Goal: Information Seeking & Learning: Learn about a topic

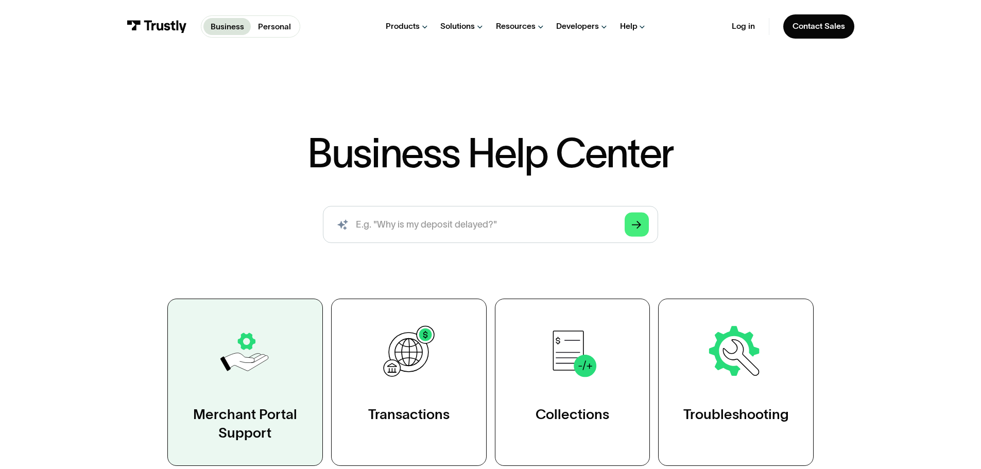
click at [277, 375] on link "Merchant Portal Support" at bounding box center [244, 382] width 155 height 167
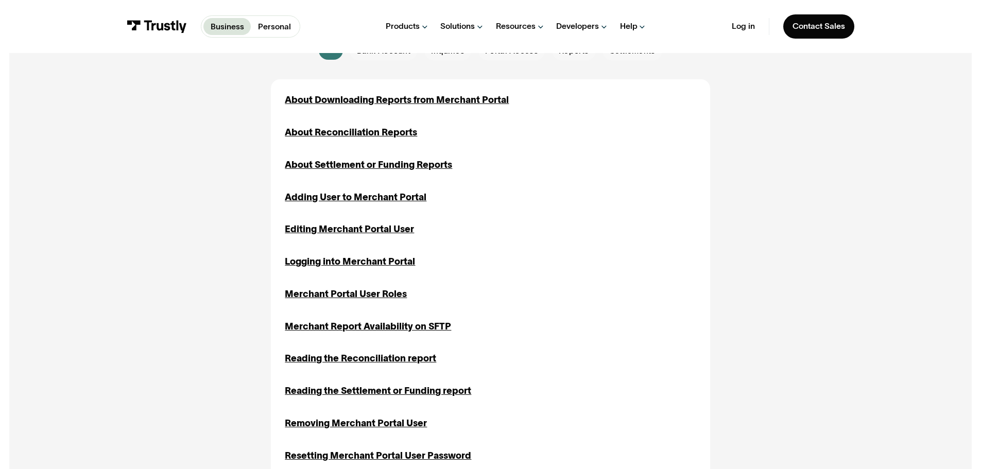
scroll to position [360, 0]
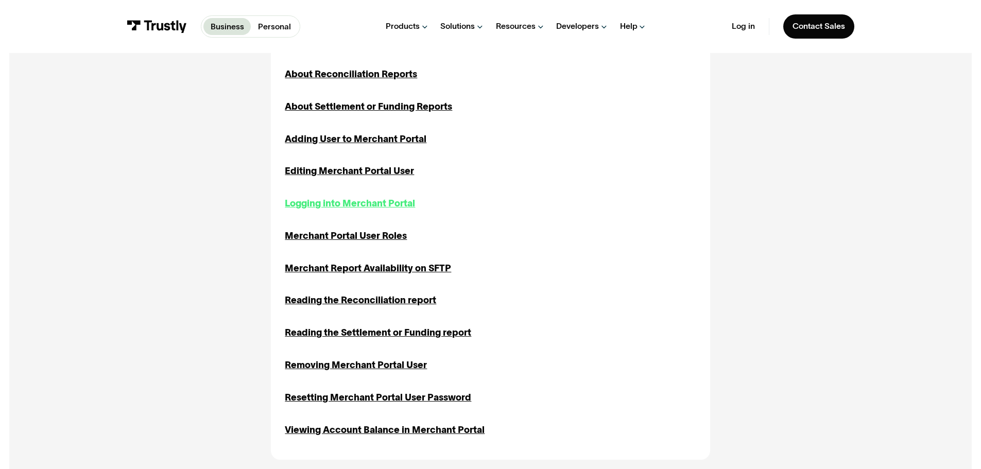
click at [336, 202] on div "Logging into Merchant Portal" at bounding box center [350, 204] width 130 height 14
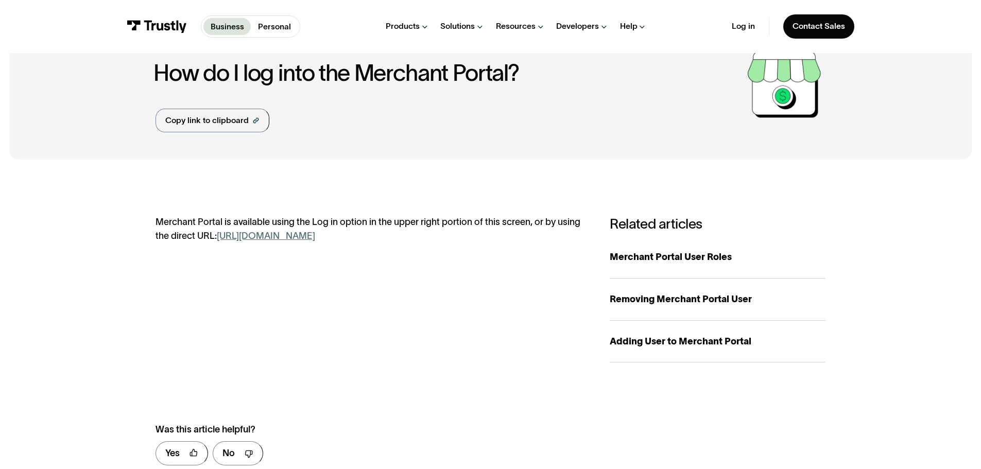
scroll to position [154, 0]
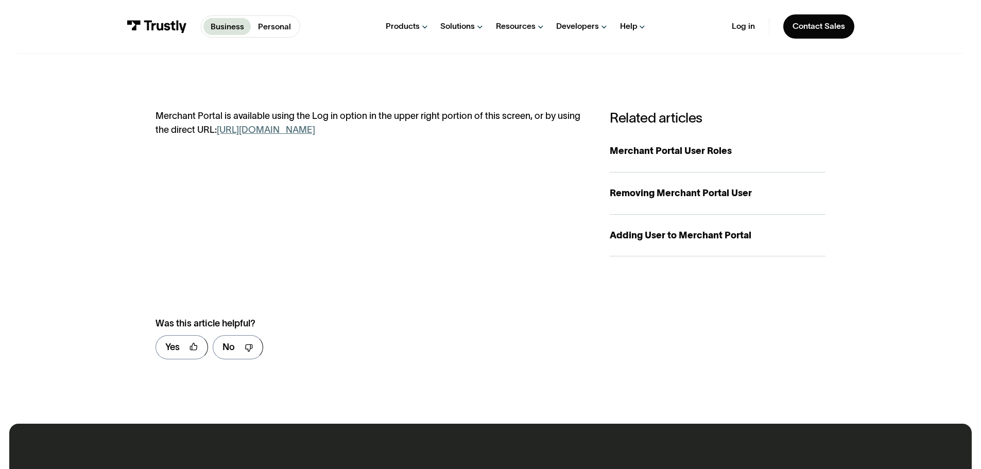
click at [280, 131] on link "[URL][DOMAIN_NAME]" at bounding box center [266, 130] width 98 height 10
click at [642, 150] on div "Merchant Portal User Roles" at bounding box center [718, 151] width 216 height 14
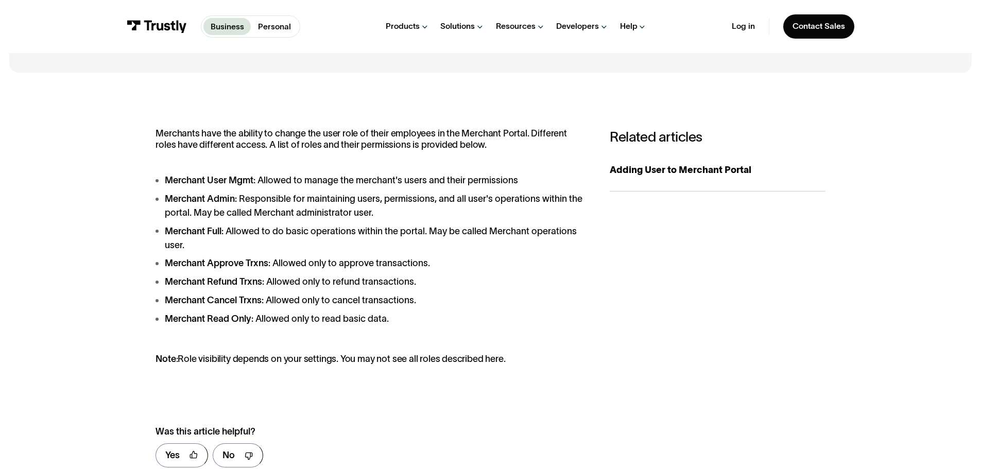
scroll to position [154, 0]
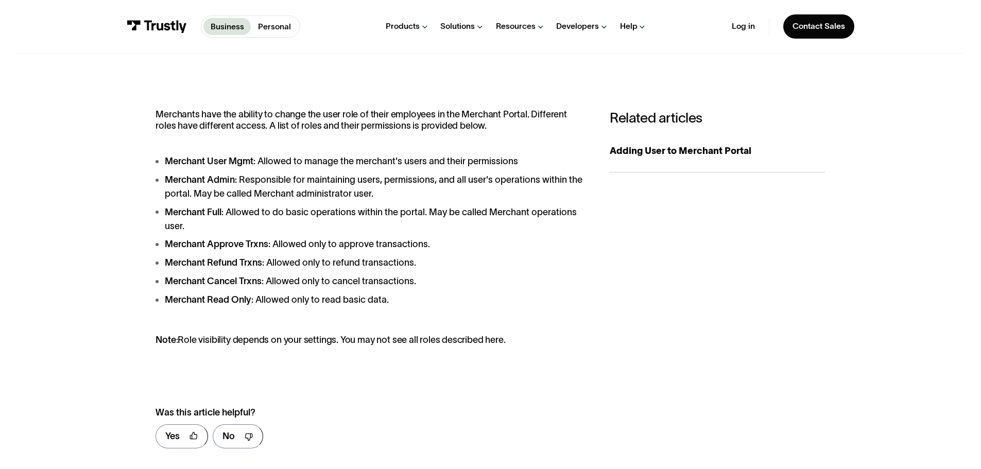
drag, startPoint x: 157, startPoint y: 162, endPoint x: 447, endPoint y: 317, distance: 328.5
click at [447, 317] on div "Merchants have the ability to change the user role of their employees in the Me…" at bounding box center [370, 227] width 431 height 236
click at [663, 112] on div "Personal Help Center" at bounding box center [701, 111] width 83 height 11
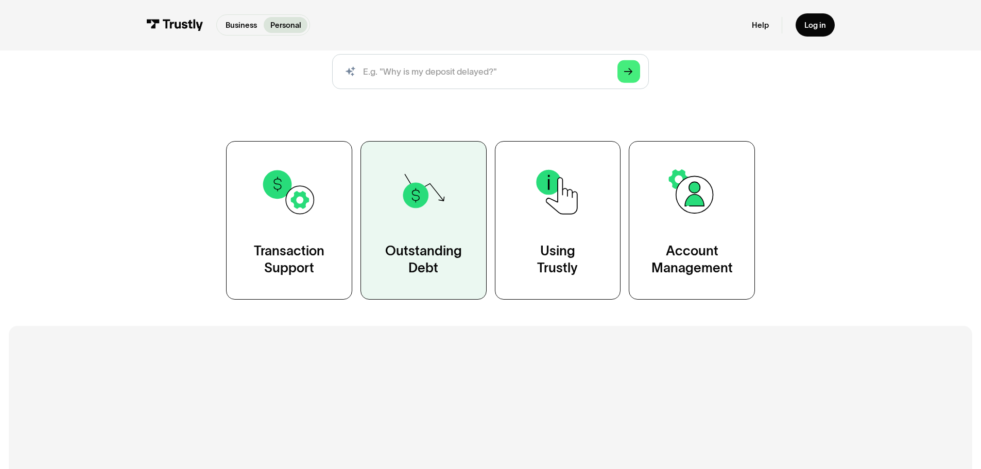
scroll to position [154, 0]
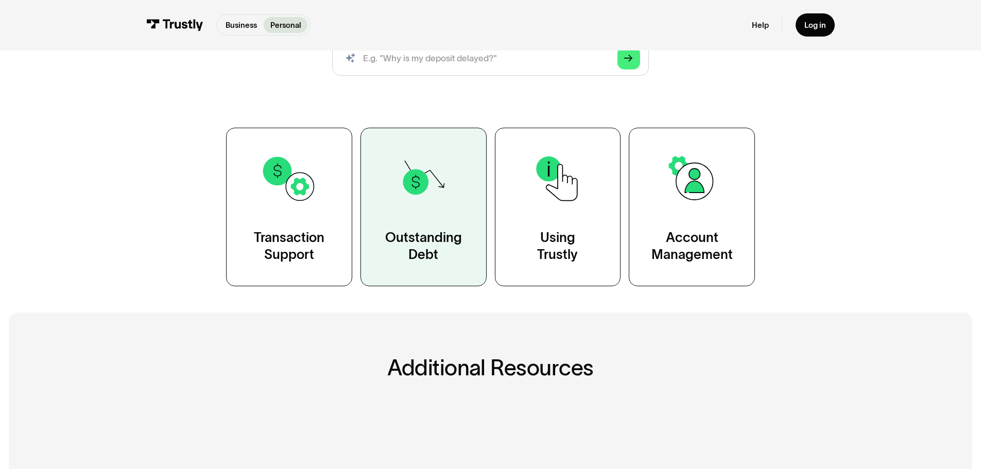
click at [411, 200] on img at bounding box center [423, 178] width 57 height 57
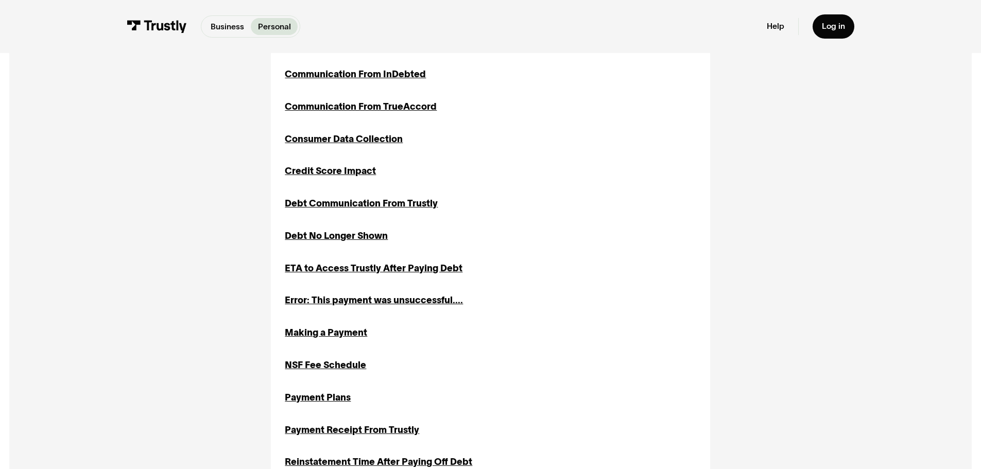
scroll to position [412, 0]
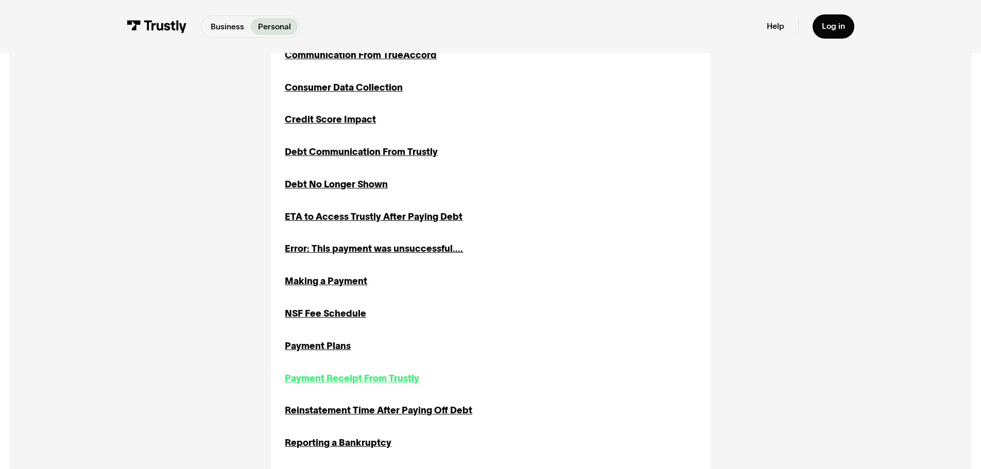
click at [350, 379] on div "Payment Receipt From Trustly" at bounding box center [352, 379] width 134 height 14
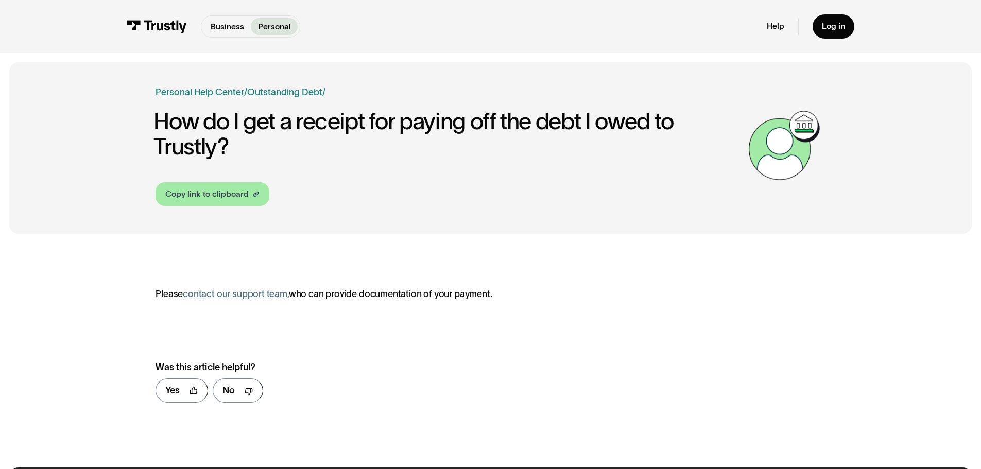
click at [206, 194] on div "Copy link to clipboard" at bounding box center [206, 194] width 83 height 12
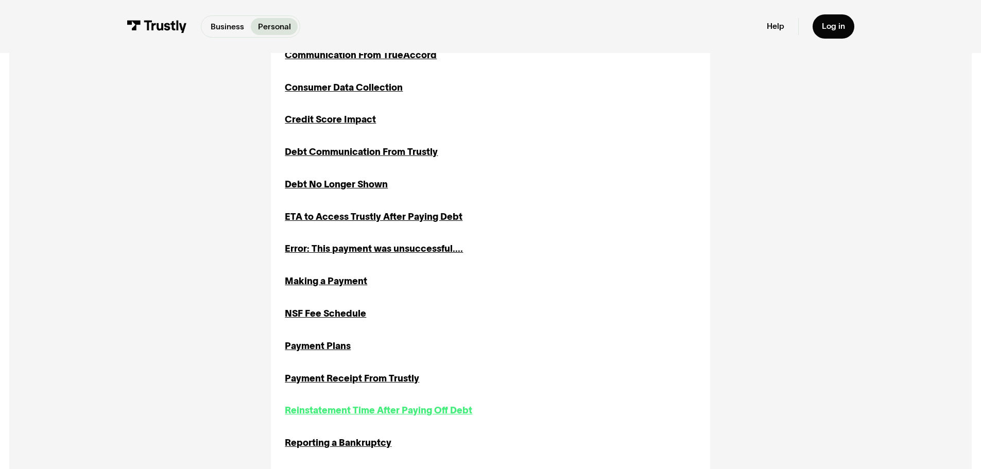
click at [380, 411] on div "Reinstatement Time After Paying Off Debt" at bounding box center [378, 411] width 187 height 14
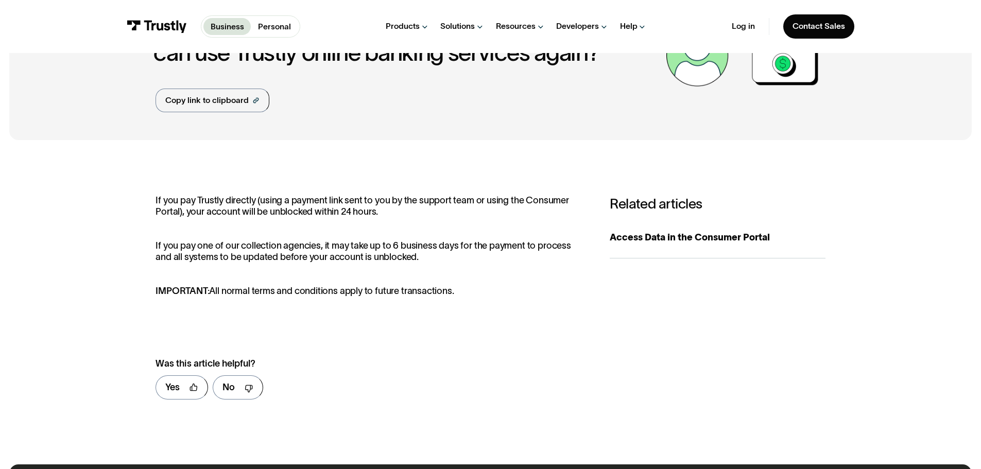
scroll to position [103, 0]
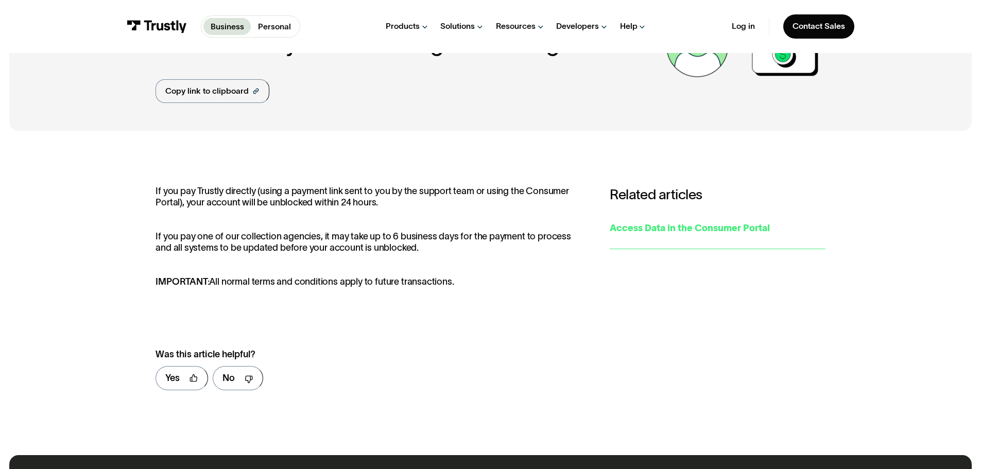
click at [652, 229] on div "Access Data in the Consumer Portal" at bounding box center [718, 228] width 216 height 14
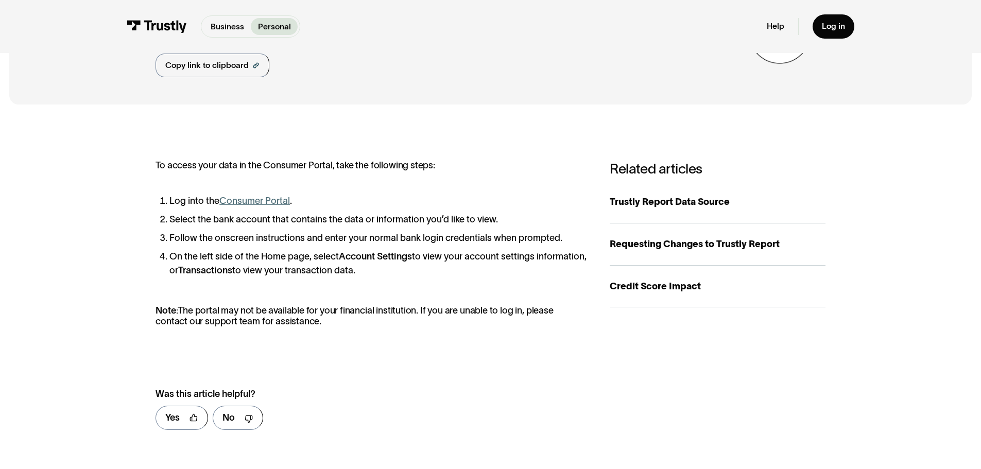
scroll to position [103, 0]
click at [668, 285] on div "Credit Score Impact" at bounding box center [718, 287] width 216 height 14
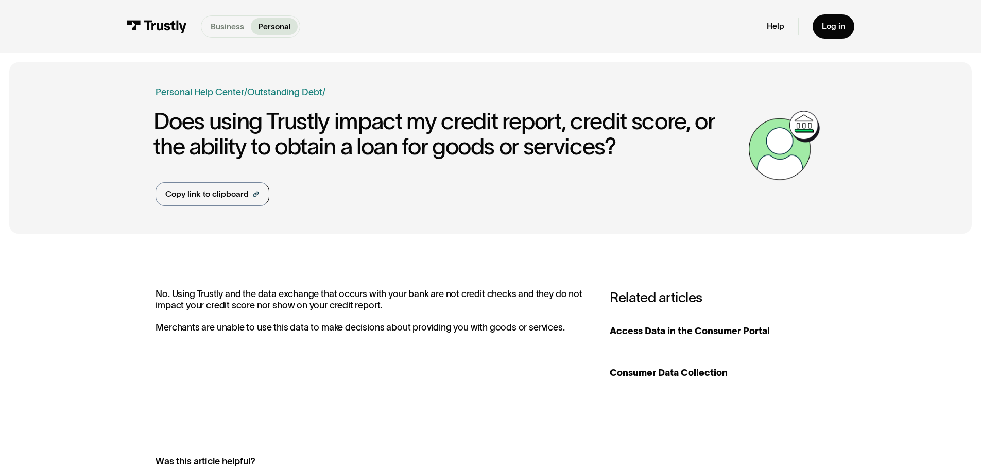
click at [230, 23] on p "Business" at bounding box center [227, 27] width 33 height 12
